Goal: Information Seeking & Learning: Learn about a topic

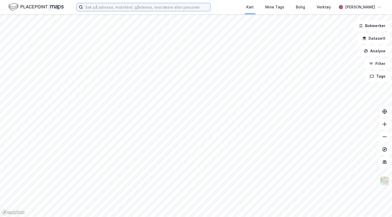
click at [131, 10] on input at bounding box center [146, 7] width 127 height 8
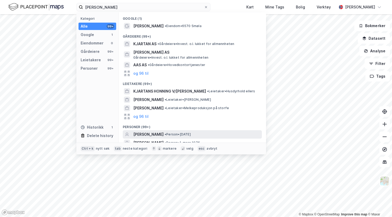
click at [185, 133] on span "• Person • [DATE]" at bounding box center [178, 135] width 26 height 4
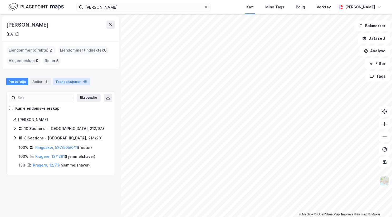
click at [66, 79] on div "Transaksjoner 45" at bounding box center [71, 81] width 37 height 7
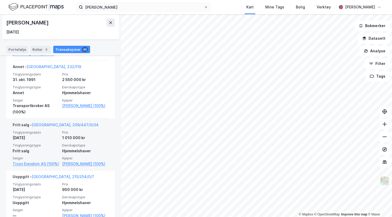
scroll to position [2604, 0]
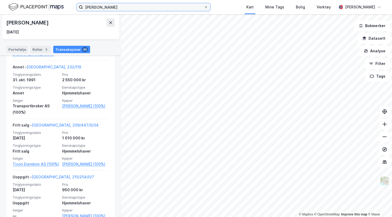
click at [117, 8] on input "[PERSON_NAME]" at bounding box center [143, 7] width 121 height 8
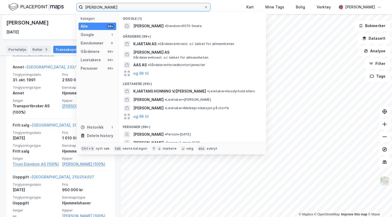
type input "i"
type input "[PERSON_NAME]"
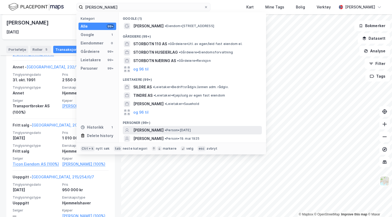
click at [215, 128] on div "[PERSON_NAME] • Person • [DATE]" at bounding box center [197, 130] width 128 height 6
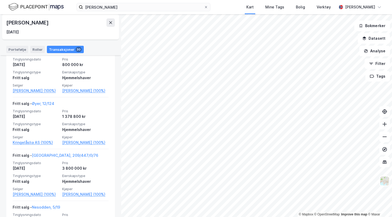
scroll to position [1286, 0]
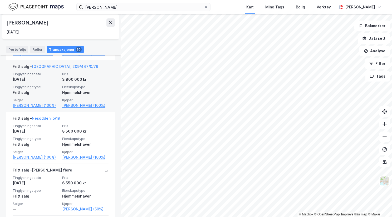
click at [71, 96] on div "Tinglysningsdato [DATE] Pris 3 800 000 kr Tinglysningstype Fritt salg Eierskaps…" at bounding box center [61, 90] width 96 height 37
click at [62, 69] on link "[GEOGRAPHIC_DATA], 209/447/0/76" at bounding box center [65, 66] width 66 height 4
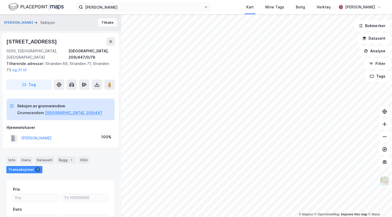
click at [106, 22] on button "Tilbake" at bounding box center [107, 22] width 19 height 8
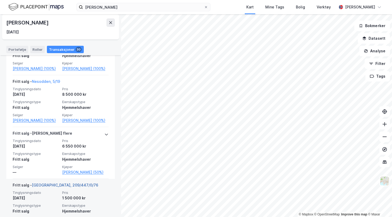
scroll to position [1329, 0]
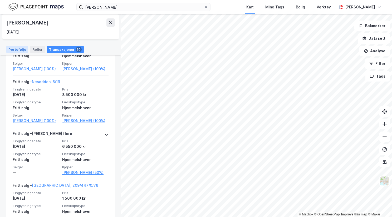
click at [14, 51] on div "Portefølje" at bounding box center [17, 49] width 22 height 7
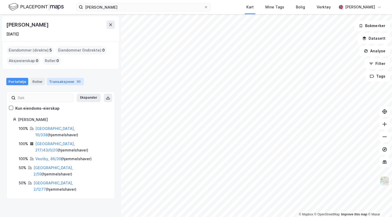
click at [61, 80] on div "Transaksjoner 30" at bounding box center [65, 81] width 37 height 7
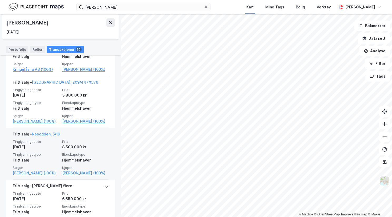
scroll to position [1270, 0]
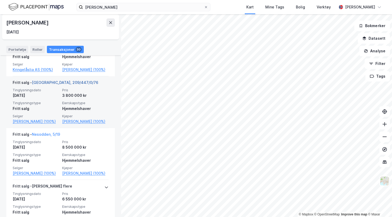
click at [63, 85] on link "[GEOGRAPHIC_DATA], 209/447/0/76" at bounding box center [65, 82] width 66 height 4
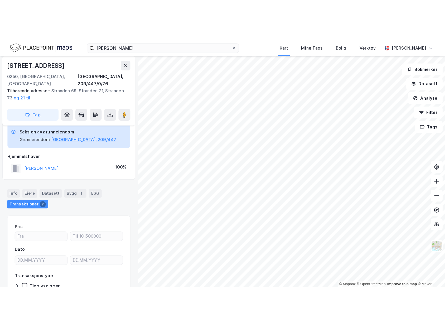
scroll to position [26, 0]
